Goal: Navigation & Orientation: Understand site structure

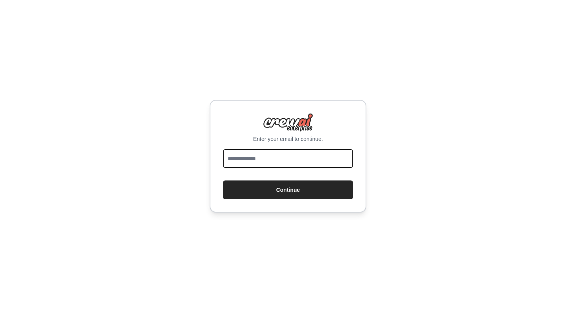
click at [284, 161] on input "email" at bounding box center [288, 158] width 130 height 19
type input "**********"
click at [288, 190] on button "Continue" at bounding box center [288, 190] width 130 height 19
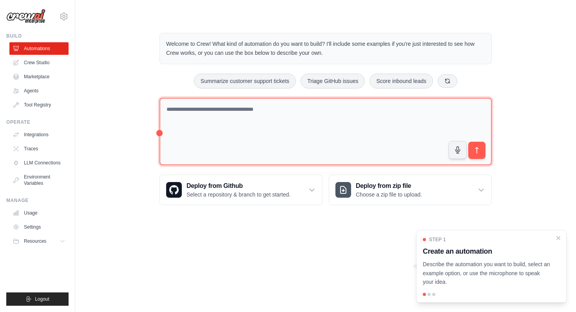
click at [205, 123] on textarea at bounding box center [326, 132] width 332 height 68
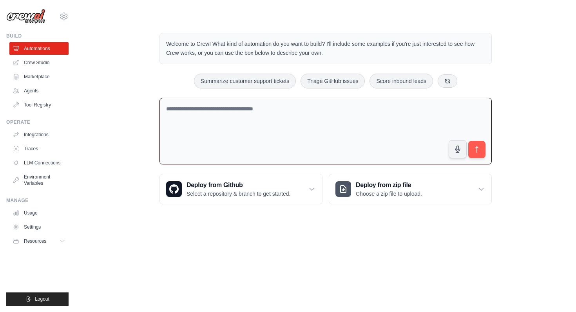
click at [205, 122] on textarea at bounding box center [326, 131] width 332 height 67
click at [35, 88] on link "Agents" at bounding box center [39, 91] width 59 height 13
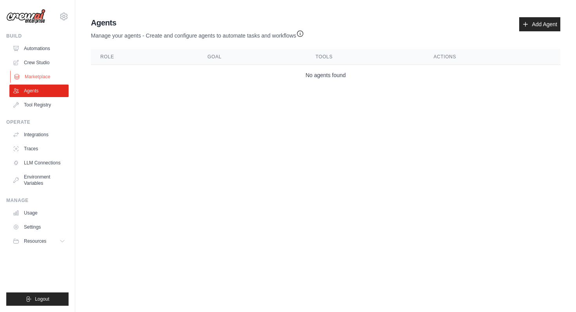
click at [31, 77] on link "Marketplace" at bounding box center [39, 77] width 59 height 13
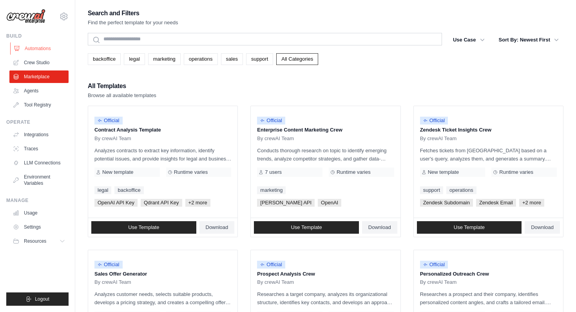
click at [39, 47] on link "Automations" at bounding box center [39, 48] width 59 height 13
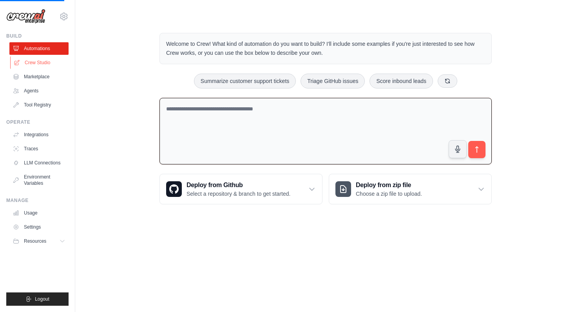
click at [20, 63] on icon at bounding box center [17, 63] width 6 height 6
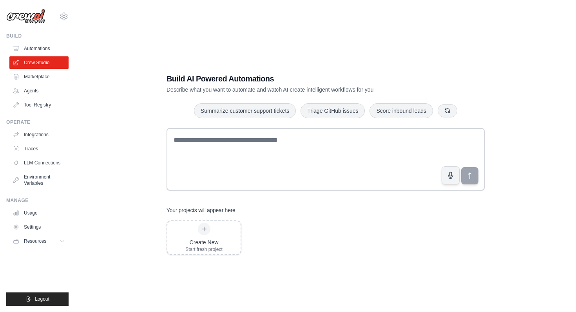
click at [29, 98] on ul "Automations Crew Studio Marketplace Agents Tool Registry" at bounding box center [38, 76] width 59 height 69
click at [29, 103] on link "Tool Registry" at bounding box center [39, 105] width 59 height 13
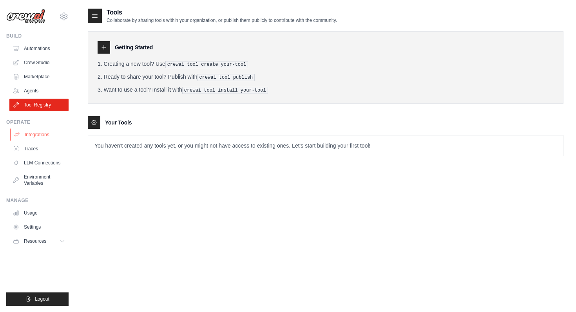
click at [40, 133] on link "Integrations" at bounding box center [39, 135] width 59 height 13
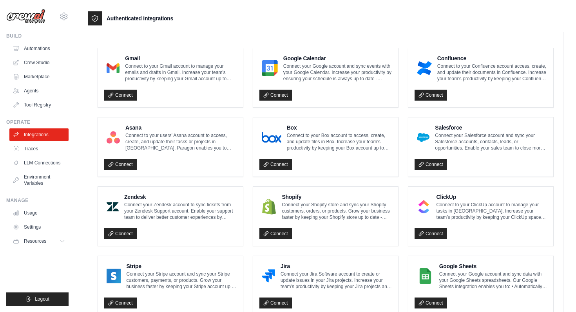
scroll to position [189, 0]
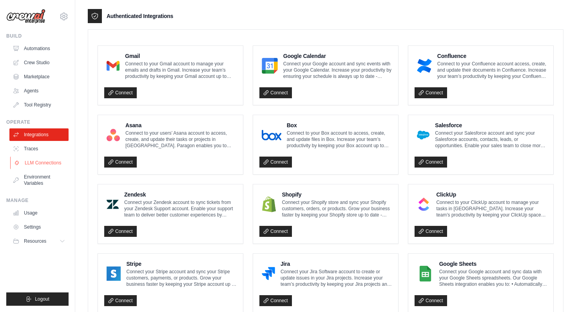
click at [38, 159] on link "LLM Connections" at bounding box center [39, 163] width 59 height 13
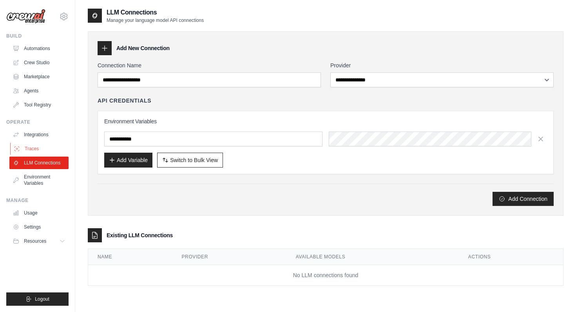
click at [33, 145] on link "Traces" at bounding box center [39, 149] width 59 height 13
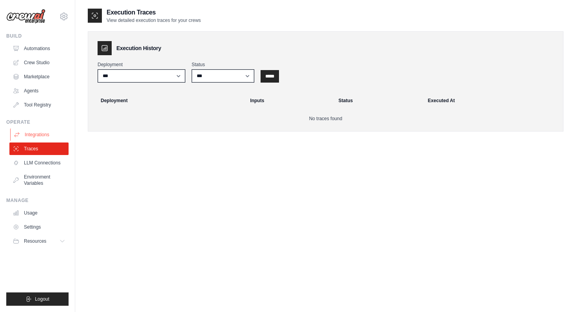
click at [44, 132] on link "Integrations" at bounding box center [39, 135] width 59 height 13
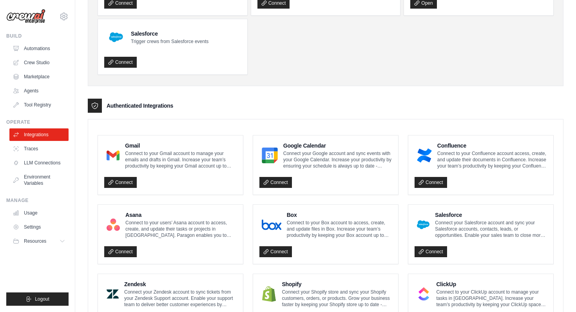
scroll to position [104, 0]
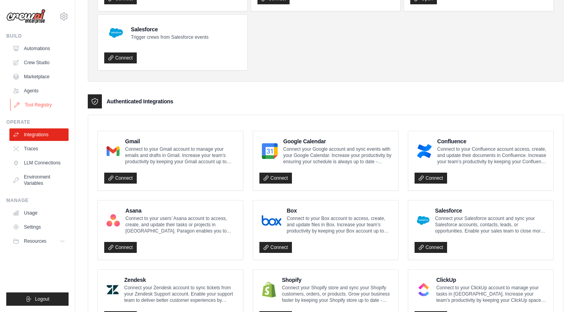
click at [31, 102] on link "Tool Registry" at bounding box center [39, 105] width 59 height 13
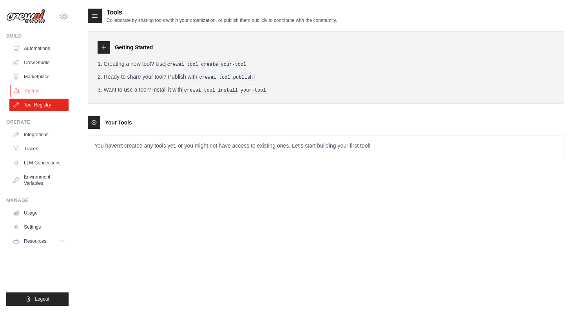
click at [27, 89] on link "Agents" at bounding box center [39, 91] width 59 height 13
